Goal: Information Seeking & Learning: Learn about a topic

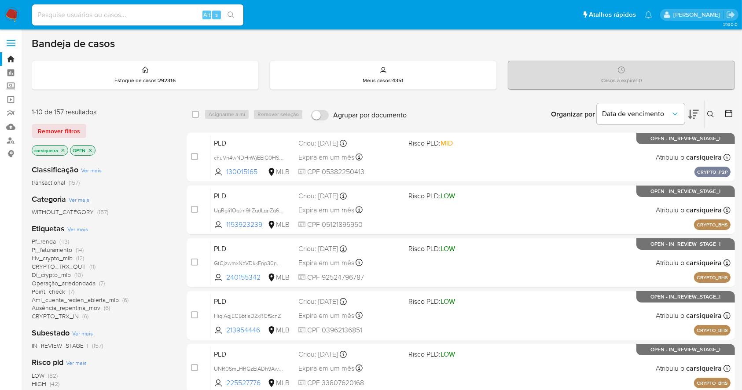
click at [733, 110] on button at bounding box center [729, 114] width 11 height 11
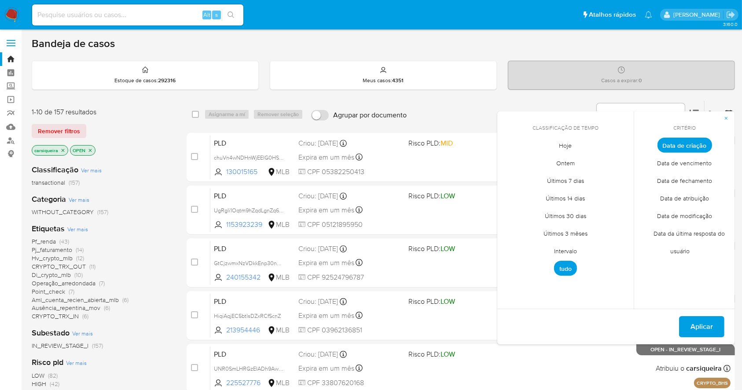
click at [568, 249] on span "Intervalo" at bounding box center [565, 251] width 41 height 18
click at [515, 164] on icon "Mes anterior" at bounding box center [511, 161] width 11 height 11
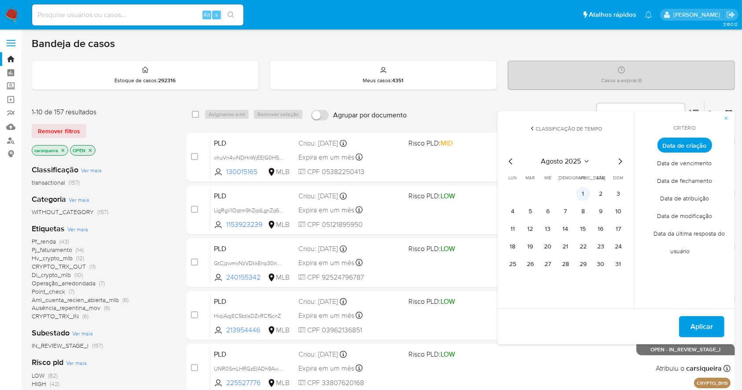
click at [581, 199] on button "1" at bounding box center [583, 194] width 14 height 14
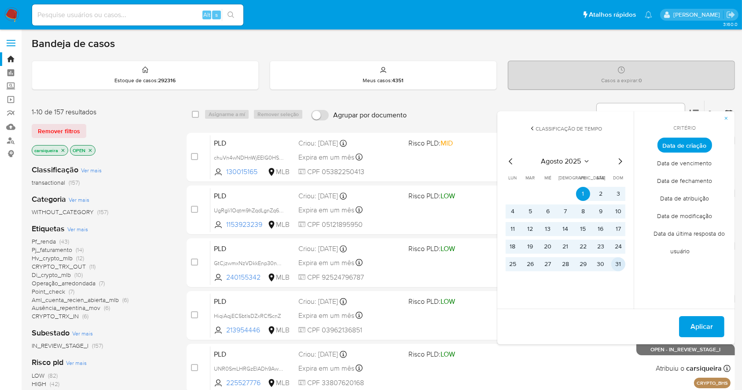
click at [618, 259] on button "31" at bounding box center [618, 264] width 14 height 14
click at [704, 327] on span "Aplicar" at bounding box center [701, 326] width 22 height 19
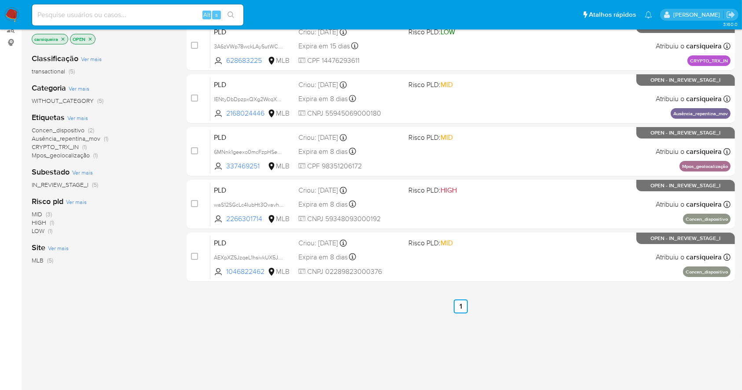
scroll to position [145, 0]
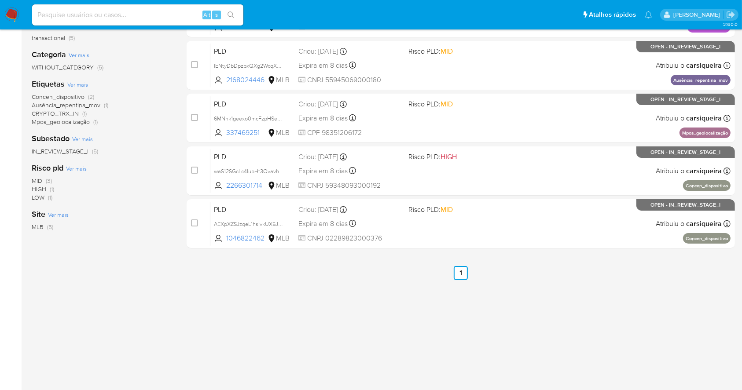
click at [142, 273] on div "Classificação Ver mais transactional (5) Categoria Ver mais WITHOUT_CATEGORY (5…" at bounding box center [102, 162] width 141 height 299
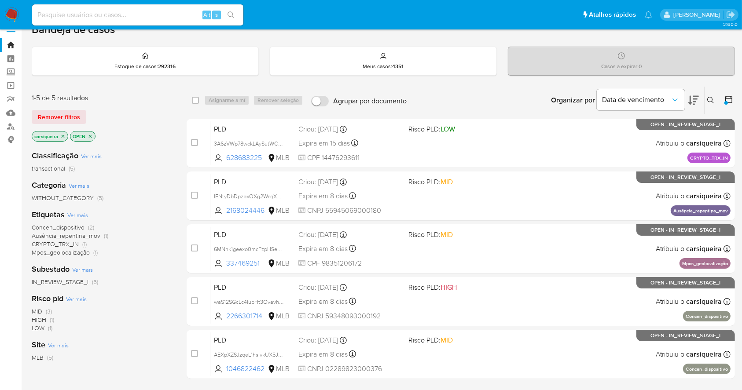
scroll to position [0, 0]
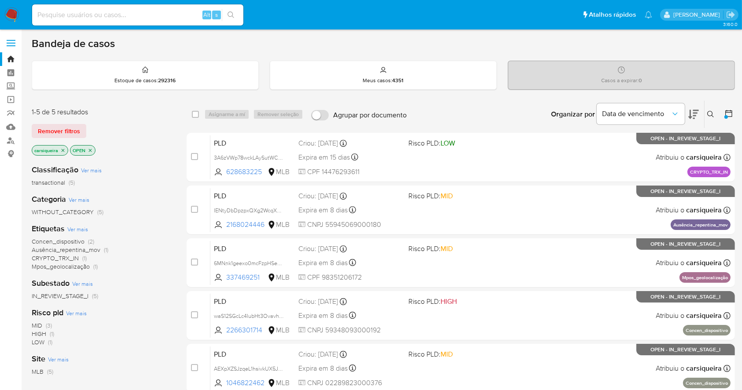
click at [65, 148] on icon "close-filter" at bounding box center [62, 150] width 5 height 5
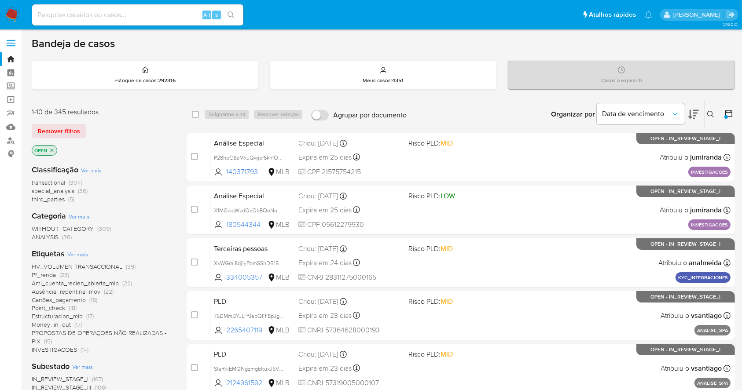
click at [178, 235] on div "1-10 de 345 resultados Remover filtros OPEN Classificação Ver mais transactiona…" at bounding box center [383, 394] width 703 height 589
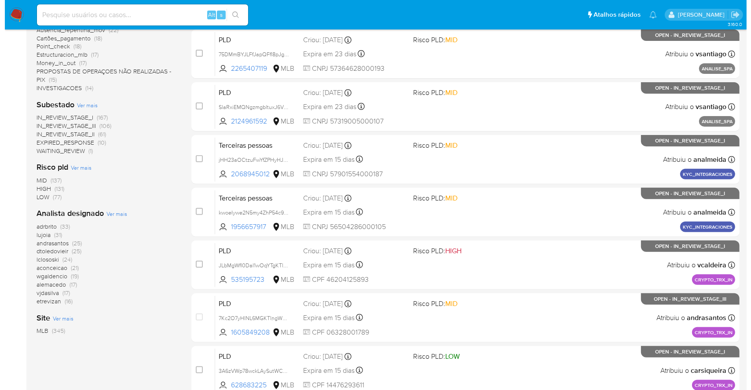
scroll to position [305, 0]
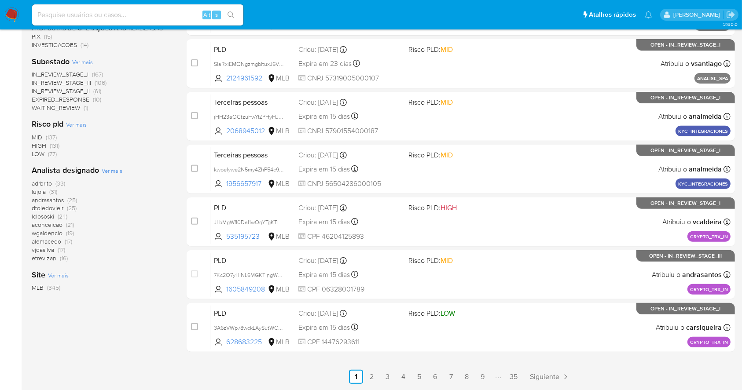
click at [115, 169] on span "Ver mais" at bounding box center [112, 171] width 21 height 8
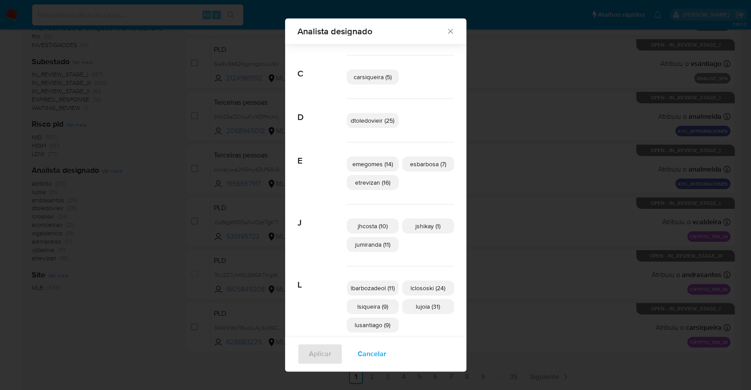
scroll to position [130, 0]
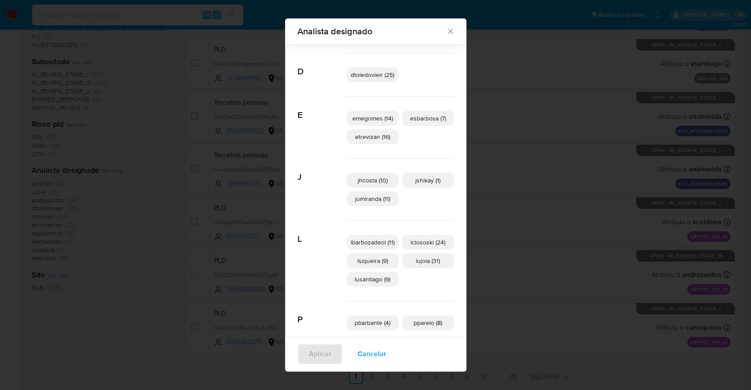
click at [370, 348] on span "Cancelar" at bounding box center [372, 354] width 29 height 19
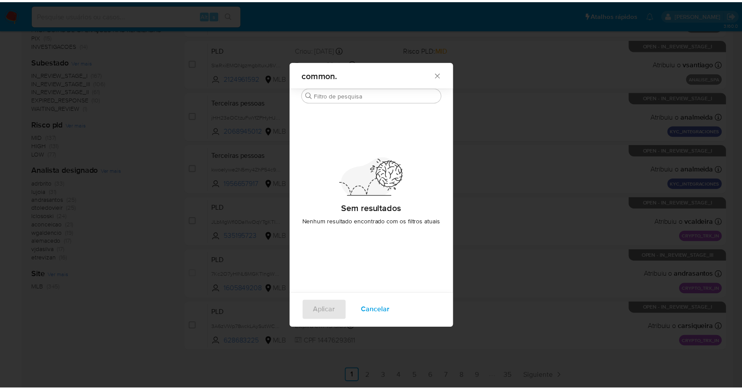
scroll to position [0, 0]
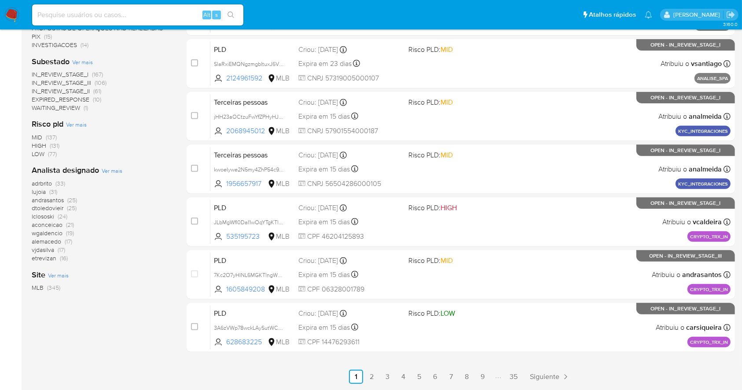
click at [14, 6] on nav "Pausado Ver notificaciones Alt s Atalhos rápidos Presiona las siguientes teclas…" at bounding box center [371, 14] width 742 height 29
click at [18, 15] on img at bounding box center [11, 14] width 15 height 15
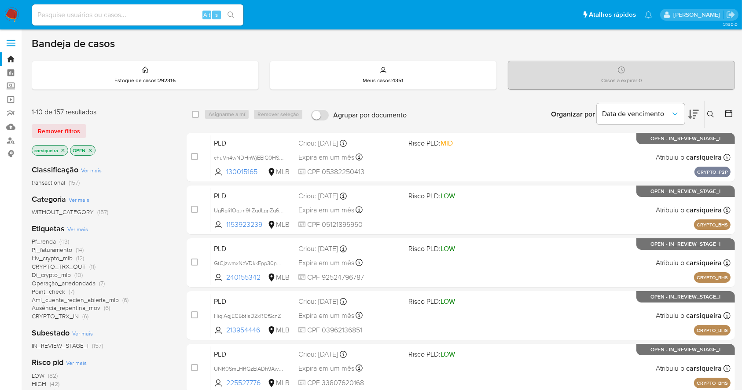
click at [727, 109] on icon at bounding box center [728, 113] width 9 height 9
click at [729, 110] on icon at bounding box center [728, 113] width 9 height 9
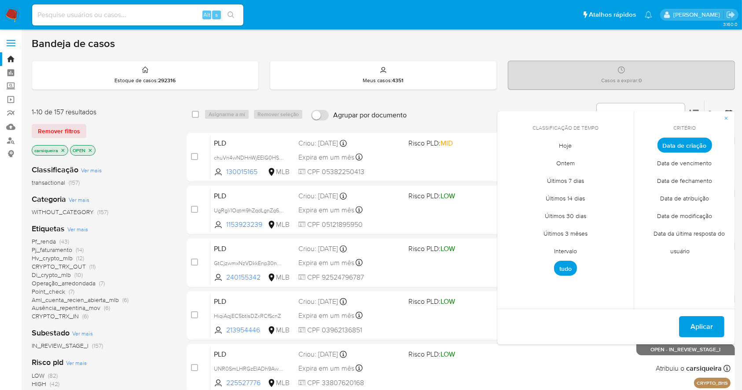
click at [571, 250] on span "Intervalo" at bounding box center [565, 251] width 41 height 18
click at [510, 164] on icon "Mes anterior" at bounding box center [511, 161] width 11 height 11
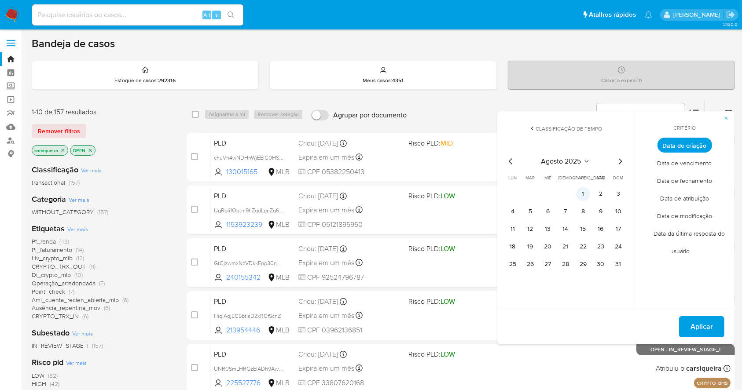
click at [585, 197] on button "1" at bounding box center [583, 194] width 14 height 14
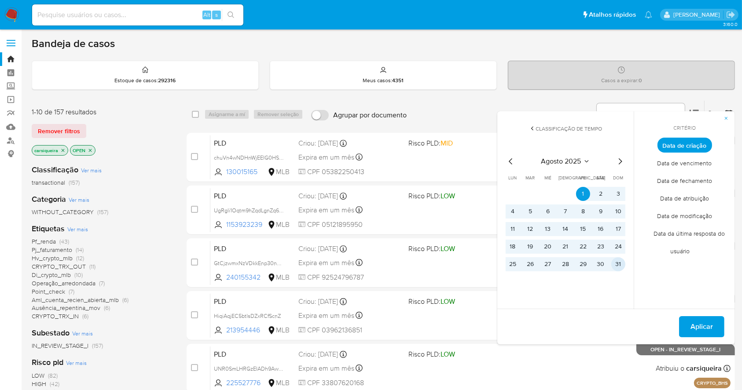
click at [616, 263] on button "31" at bounding box center [618, 264] width 14 height 14
click at [709, 324] on span "Aplicar" at bounding box center [701, 326] width 22 height 19
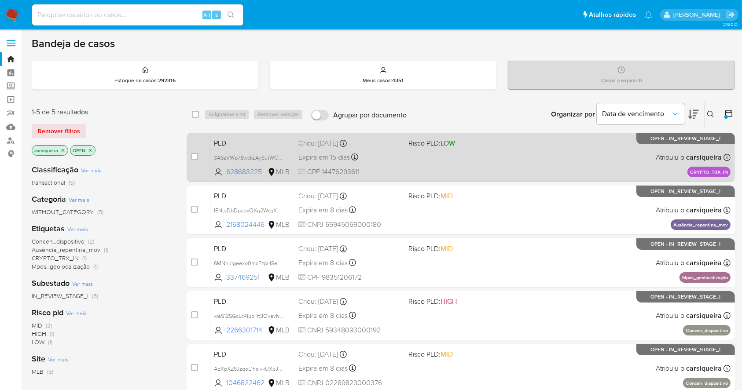
click at [464, 140] on span "Risco PLD: LOW" at bounding box center [459, 142] width 103 height 11
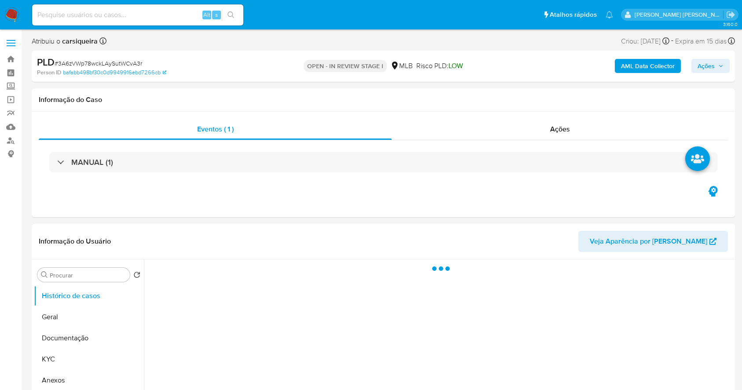
select select "10"
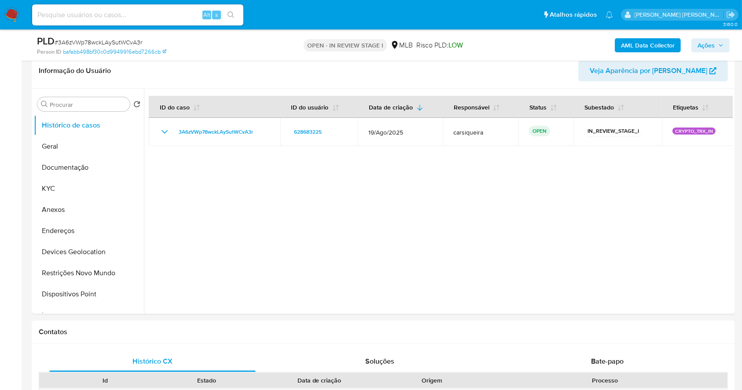
scroll to position [141, 0]
click at [65, 136] on button "Geral" at bounding box center [85, 145] width 103 height 21
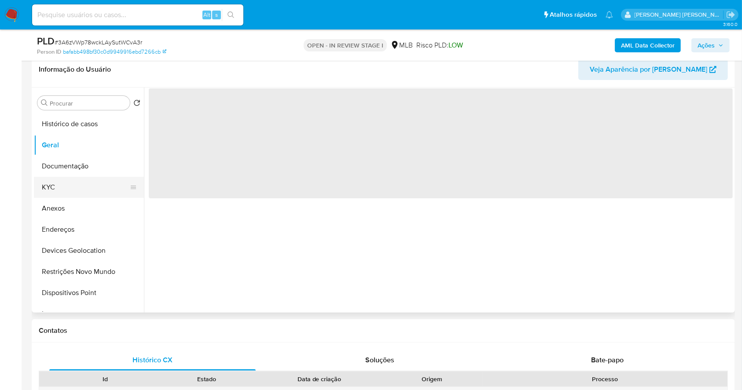
click at [70, 191] on button "KYC" at bounding box center [85, 187] width 103 height 21
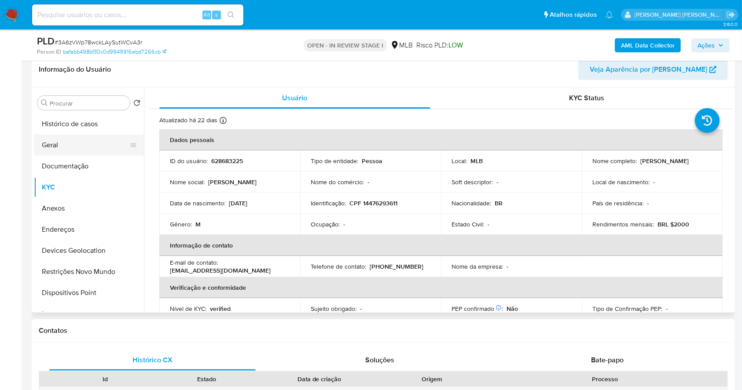
click at [93, 145] on button "Geral" at bounding box center [85, 145] width 103 height 21
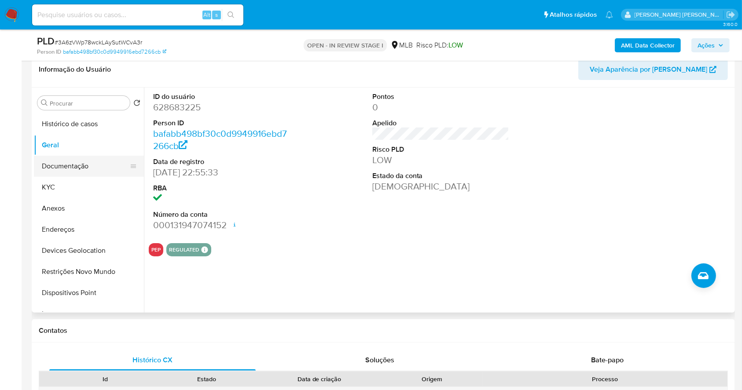
click at [71, 164] on button "Documentação" at bounding box center [85, 166] width 103 height 21
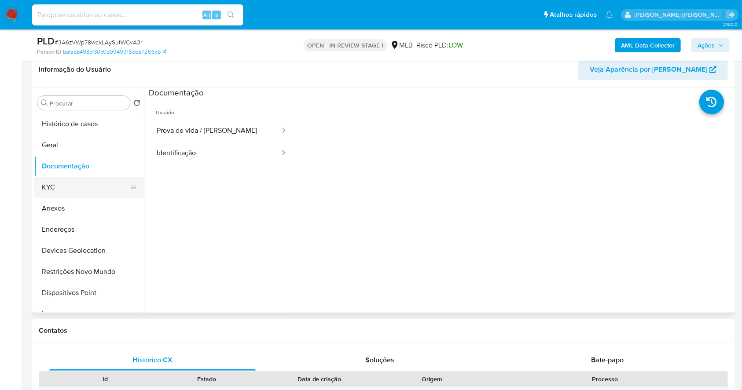
click at [81, 183] on button "KYC" at bounding box center [85, 187] width 103 height 21
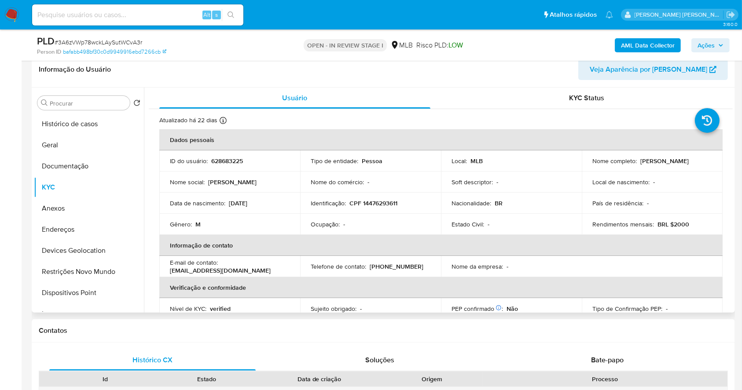
click at [402, 241] on th "Informação de contato" at bounding box center [440, 245] width 563 height 21
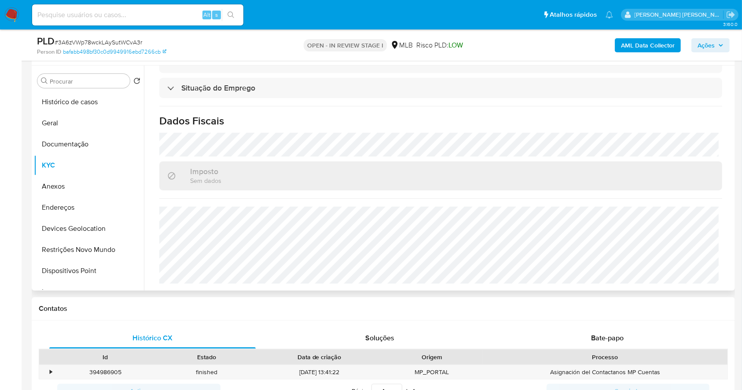
scroll to position [164, 0]
click at [657, 44] on b "AML Data Collector" at bounding box center [648, 45] width 54 height 14
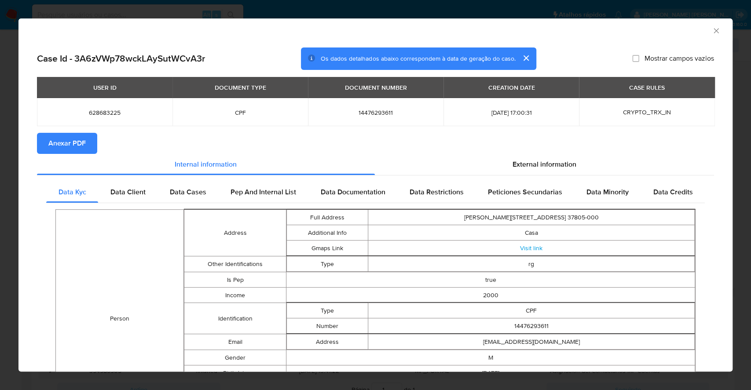
click at [71, 141] on span "Anexar PDF" at bounding box center [66, 143] width 37 height 19
click at [712, 33] on icon "Fechar a janela" at bounding box center [716, 30] width 9 height 9
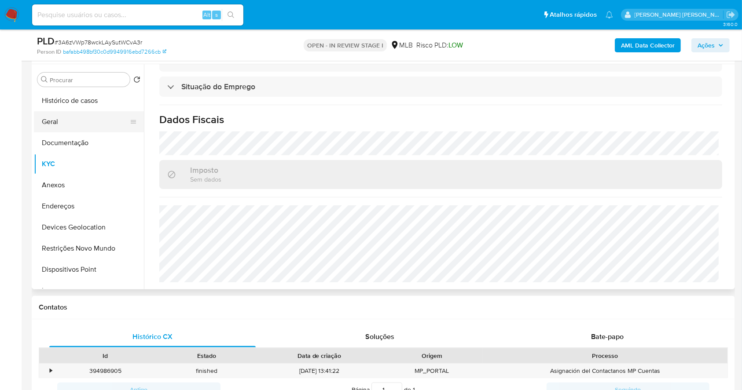
click at [74, 129] on button "Geral" at bounding box center [85, 121] width 103 height 21
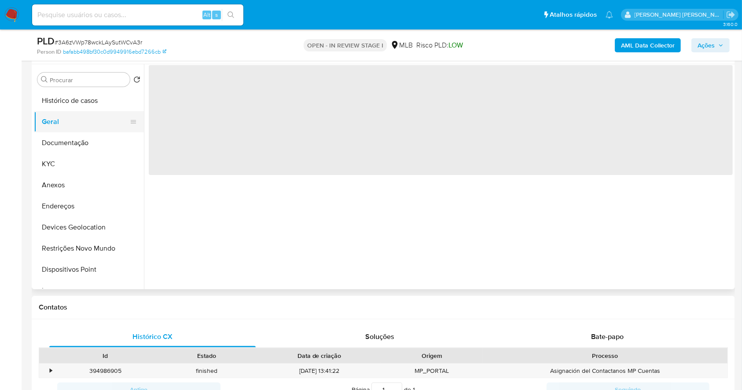
scroll to position [0, 0]
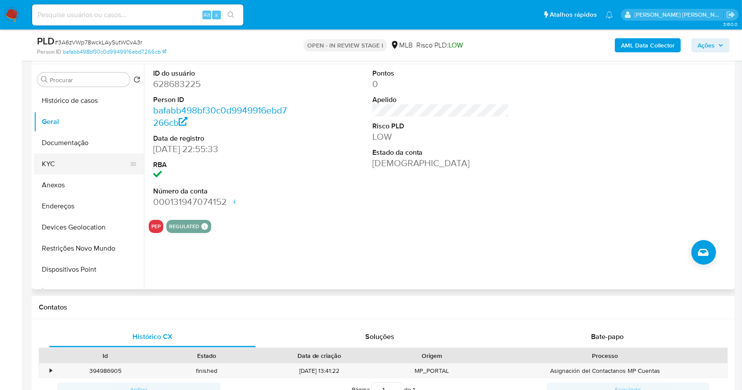
click at [95, 160] on button "KYC" at bounding box center [85, 164] width 103 height 21
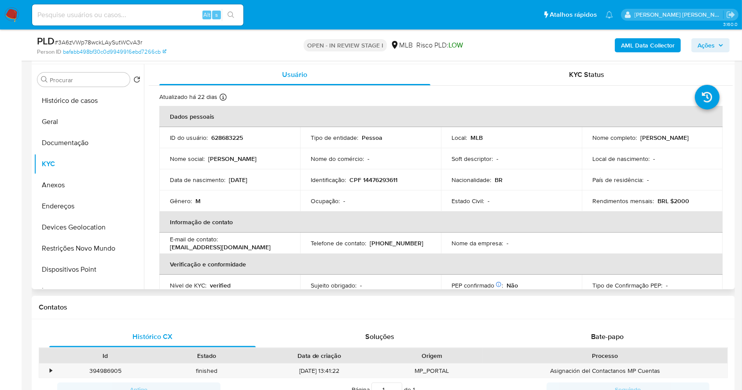
click at [433, 248] on td "Telefone de contato : [PHONE_NUMBER]" at bounding box center [370, 243] width 141 height 21
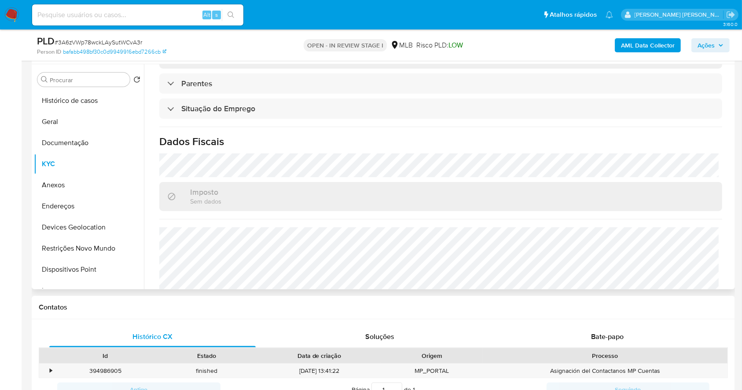
scroll to position [374, 0]
